Goal: Transaction & Acquisition: Purchase product/service

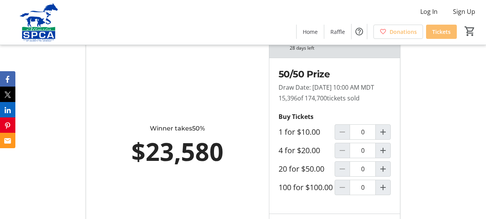
scroll to position [423, 0]
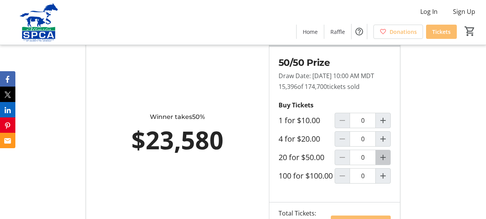
click at [382, 162] on mat-icon "Increment by one" at bounding box center [383, 157] width 9 height 9
type input "1"
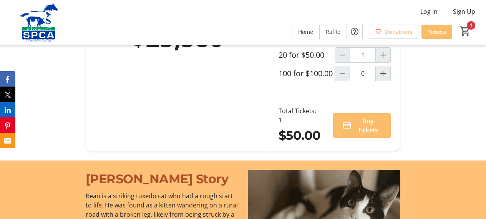
scroll to position [538, 0]
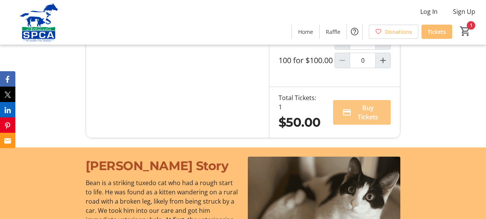
click at [363, 122] on span "Buy Tickets" at bounding box center [368, 112] width 27 height 18
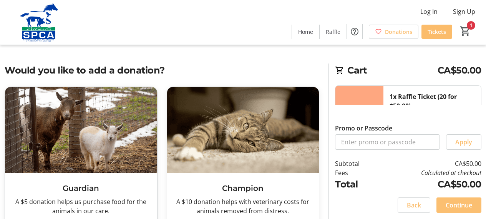
click at [456, 205] on span "Continue" at bounding box center [459, 204] width 27 height 9
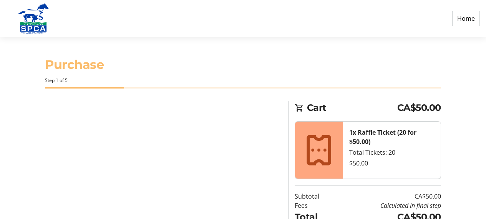
select select "CA"
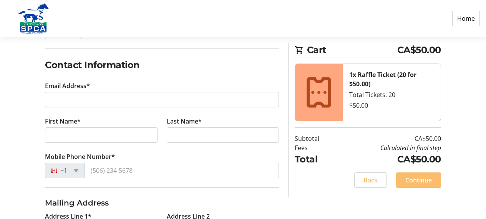
scroll to position [115, 0]
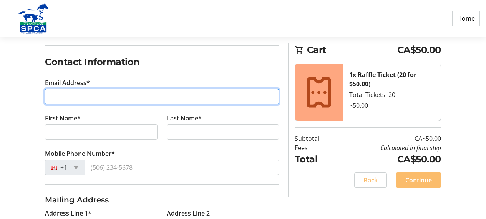
click at [71, 95] on input "Email Address*" at bounding box center [162, 96] width 234 height 15
type input "[EMAIL_ADDRESS][DOMAIN_NAME]"
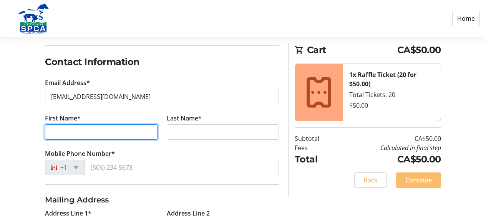
type input "[PERSON_NAME]"
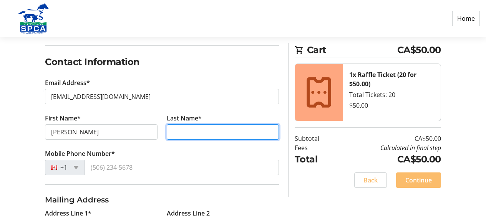
type input "[PERSON_NAME]"
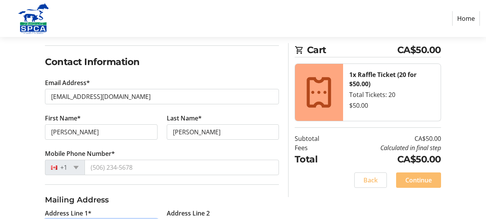
type input "Lot63 Hwy 1805"
type input "[PERSON_NAME] LAKE"
type input "V0H1E2"
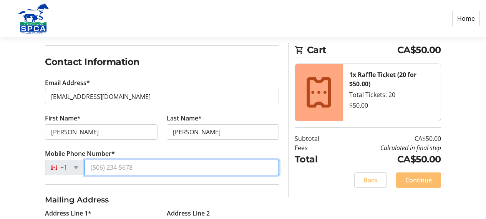
click at [117, 168] on input "Mobile Phone Number*" at bounding box center [182, 167] width 195 height 15
type input "[PHONE_NUMBER]"
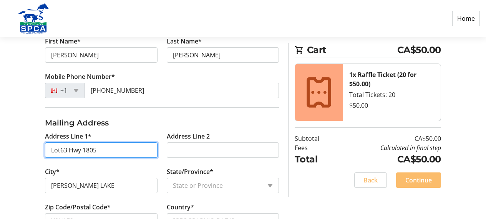
drag, startPoint x: 98, startPoint y: 152, endPoint x: 0, endPoint y: 153, distance: 98.1
click at [0, 153] on div "Log In to Your Account (Optional) Or continue below to checkout as a guest. Log…" at bounding box center [243, 101] width 486 height 386
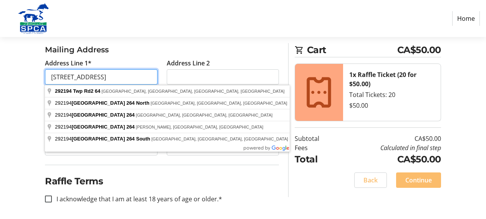
scroll to position [268, 0]
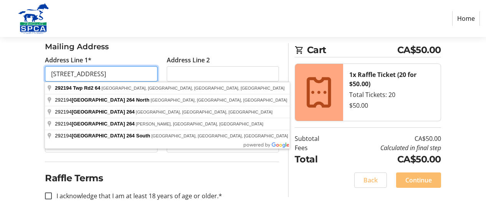
type input "[STREET_ADDRESS]"
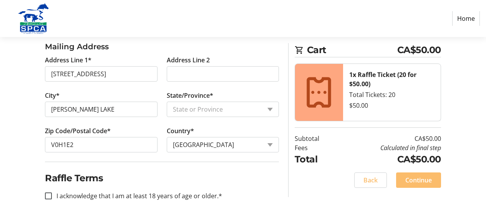
click at [2, 126] on div "Log In to Your Account (Optional) Or continue below to checkout as a guest. Log…" at bounding box center [243, 25] width 486 height 386
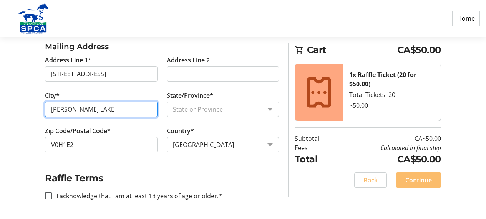
drag, startPoint x: 97, startPoint y: 108, endPoint x: 0, endPoint y: 111, distance: 96.9
click at [0, 111] on div "Log In to Your Account (Optional) Or continue below to checkout as a guest. Log…" at bounding box center [243, 25] width 486 height 386
type input "[GEOGRAPHIC_DATA]"
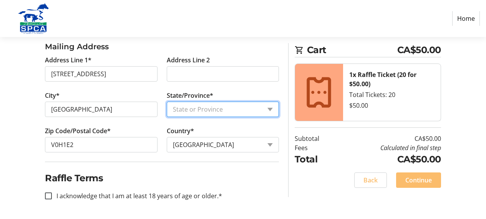
click at [182, 111] on select "State or Province State or Province [GEOGRAPHIC_DATA] [GEOGRAPHIC_DATA] [GEOGRA…" at bounding box center [223, 109] width 112 height 15
select select "AB"
click at [167, 102] on select "State or Province State or Province [GEOGRAPHIC_DATA] [GEOGRAPHIC_DATA] [GEOGRA…" at bounding box center [223, 109] width 112 height 15
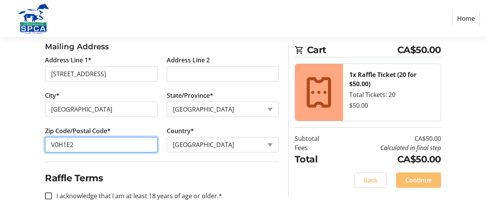
drag, startPoint x: 80, startPoint y: 144, endPoint x: 0, endPoint y: 143, distance: 80.0
click at [0, 143] on div "Log In to Your Account (Optional) Or continue below to checkout as a guest. Log…" at bounding box center [243, 25] width 486 height 386
type input "T4A0N3"
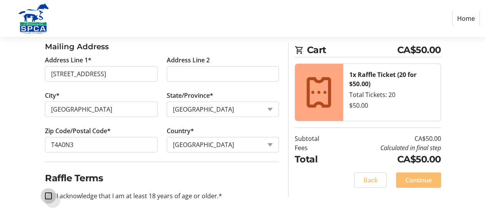
click at [48, 193] on input "I acknowledge that I am at least 18 years of age or older.*" at bounding box center [48, 195] width 7 height 7
checkbox input "true"
click at [413, 178] on span "Continue" at bounding box center [419, 179] width 27 height 9
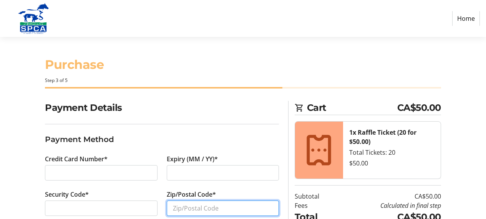
click at [188, 212] on input "Zip/Postal Code*" at bounding box center [223, 207] width 112 height 15
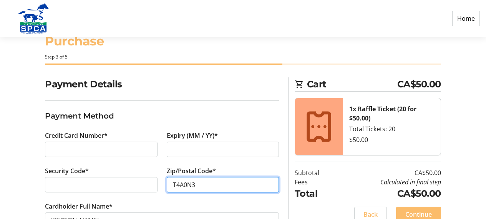
scroll to position [51, 0]
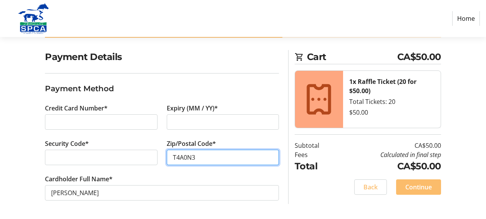
type input "T4A0N3"
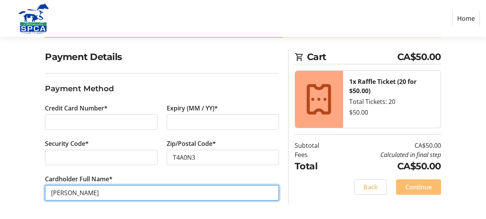
click at [65, 193] on input "[PERSON_NAME]" at bounding box center [162, 192] width 234 height 15
type input "[PERSON_NAME]"
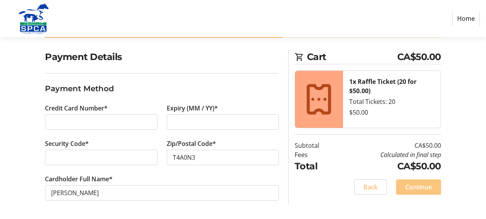
click at [416, 186] on span "Continue" at bounding box center [419, 186] width 27 height 9
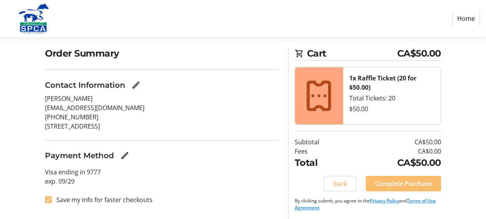
scroll to position [56, 0]
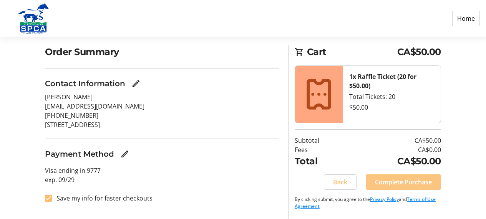
click at [381, 178] on span "Complete Purchase" at bounding box center [403, 181] width 57 height 9
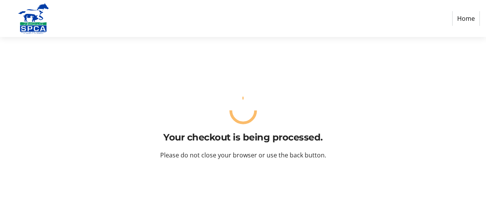
scroll to position [0, 0]
